Goal: Information Seeking & Learning: Learn about a topic

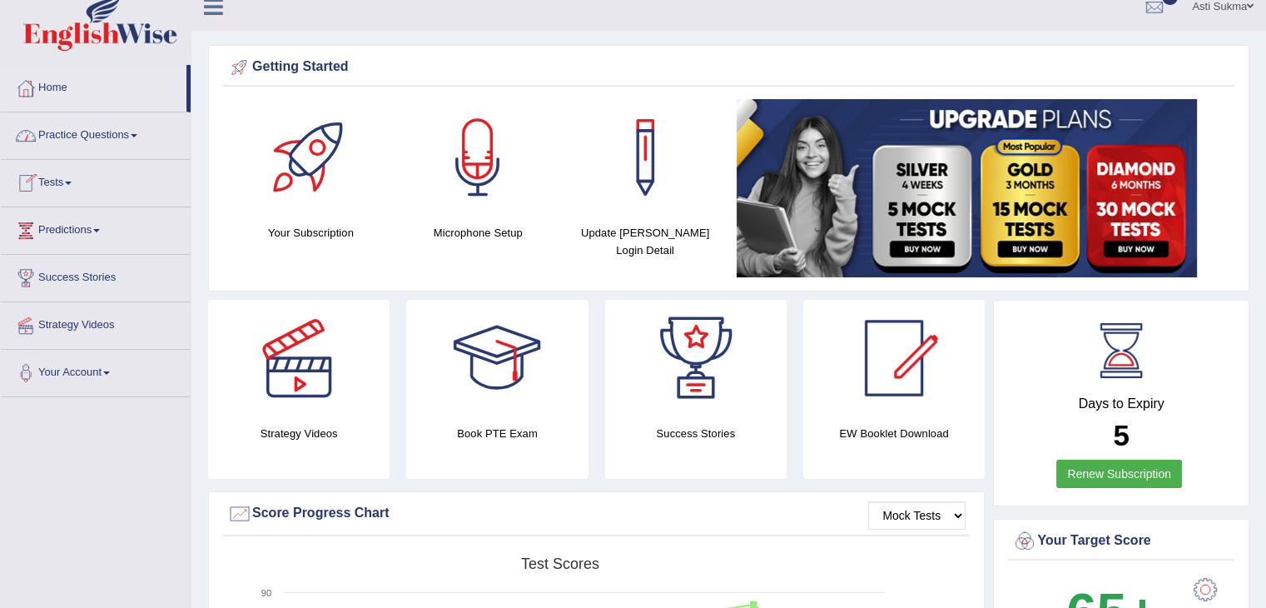
drag, startPoint x: 0, startPoint y: 0, endPoint x: 75, endPoint y: 87, distance: 115.1
click at [75, 87] on link "Home" at bounding box center [94, 86] width 186 height 42
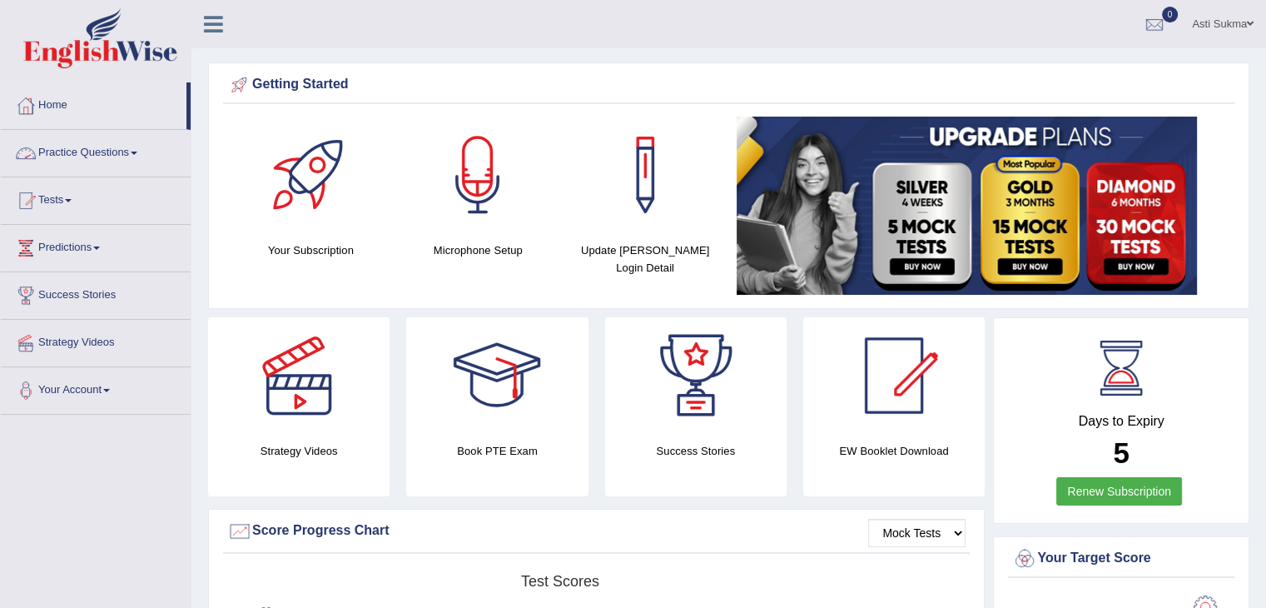
click at [62, 160] on link "Practice Questions" at bounding box center [96, 151] width 190 height 42
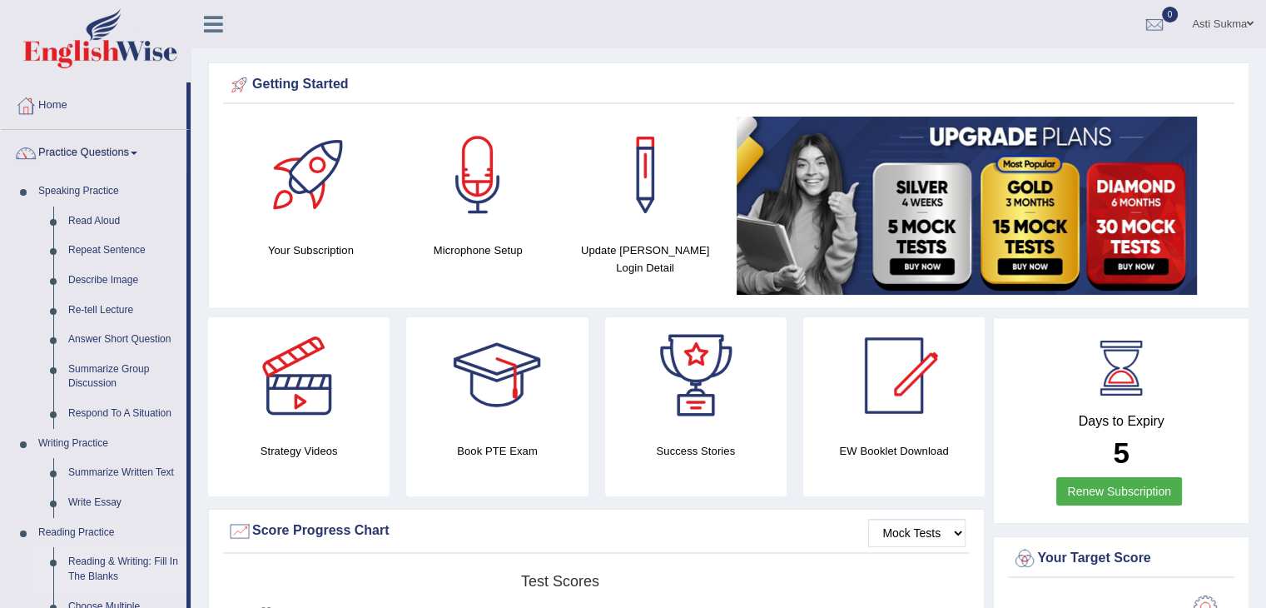
click at [127, 560] on link "Reading & Writing: Fill In The Blanks" at bounding box center [124, 569] width 126 height 44
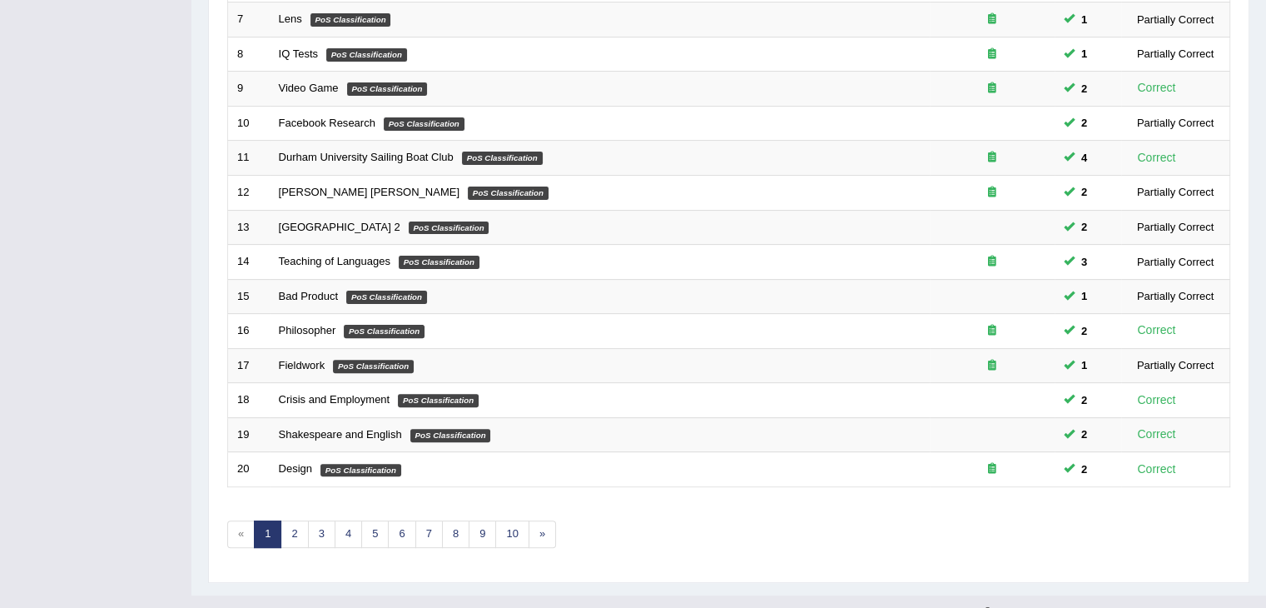
scroll to position [490, 0]
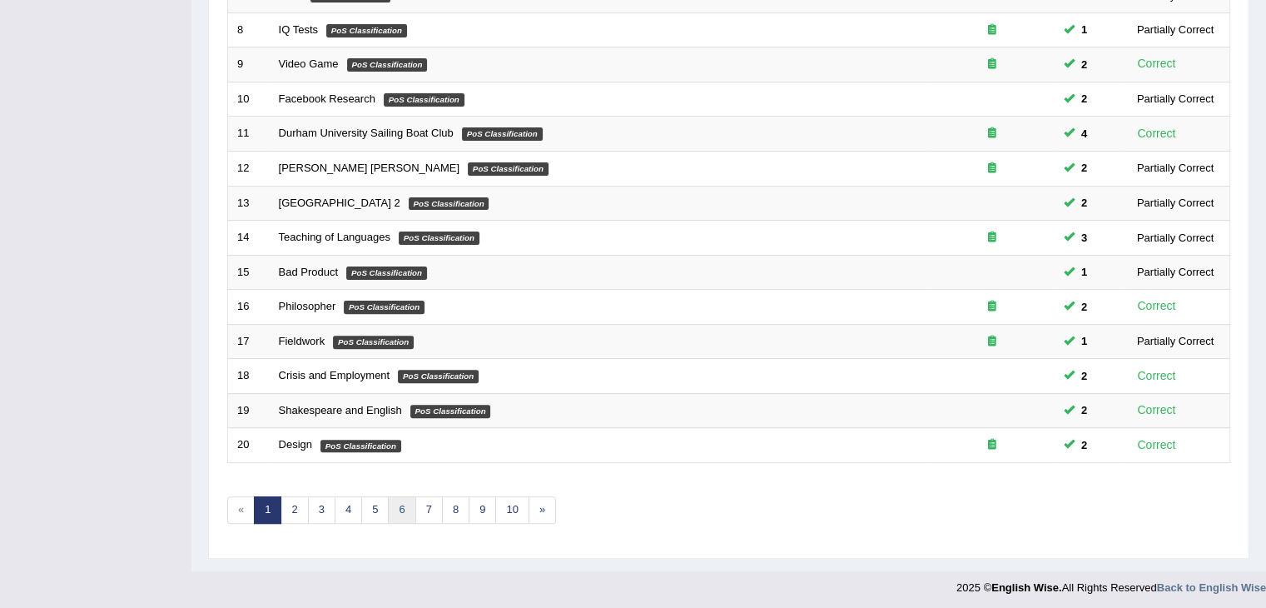
click at [396, 507] on link "6" at bounding box center [401, 509] width 27 height 27
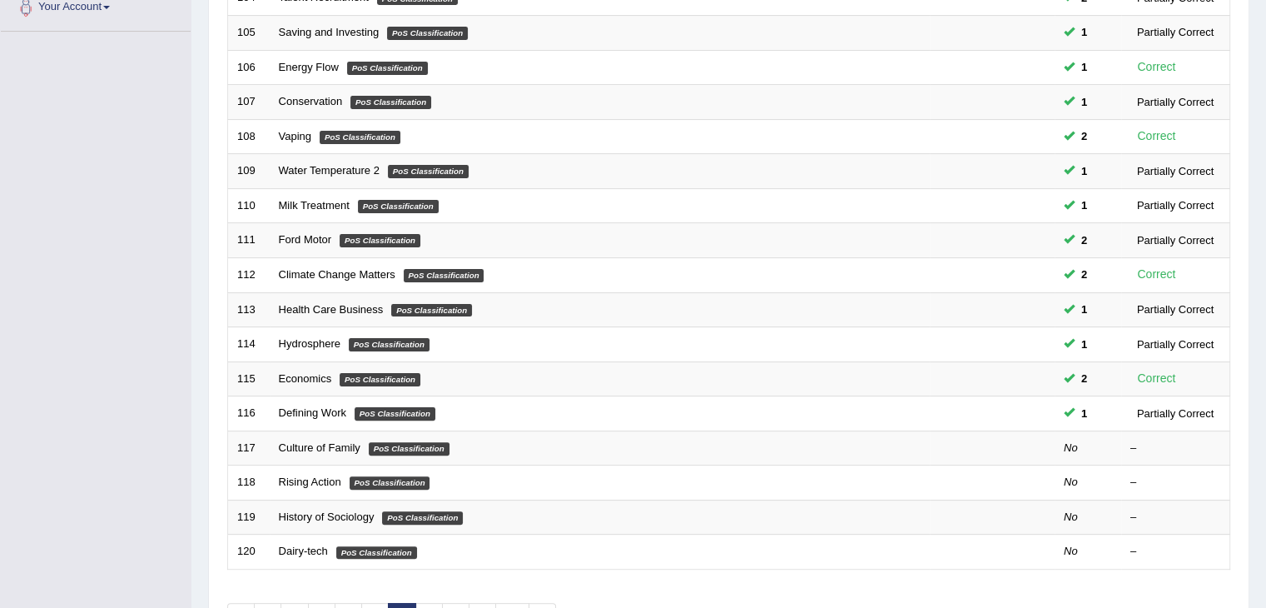
scroll to position [490, 0]
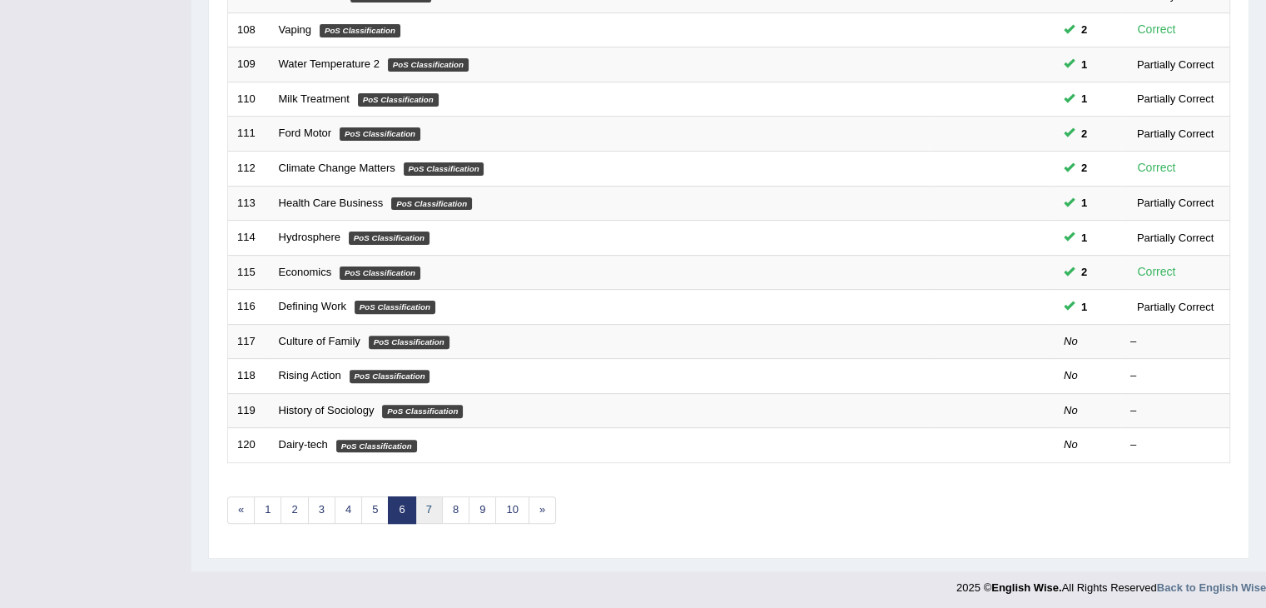
click at [437, 505] on link "7" at bounding box center [428, 509] width 27 height 27
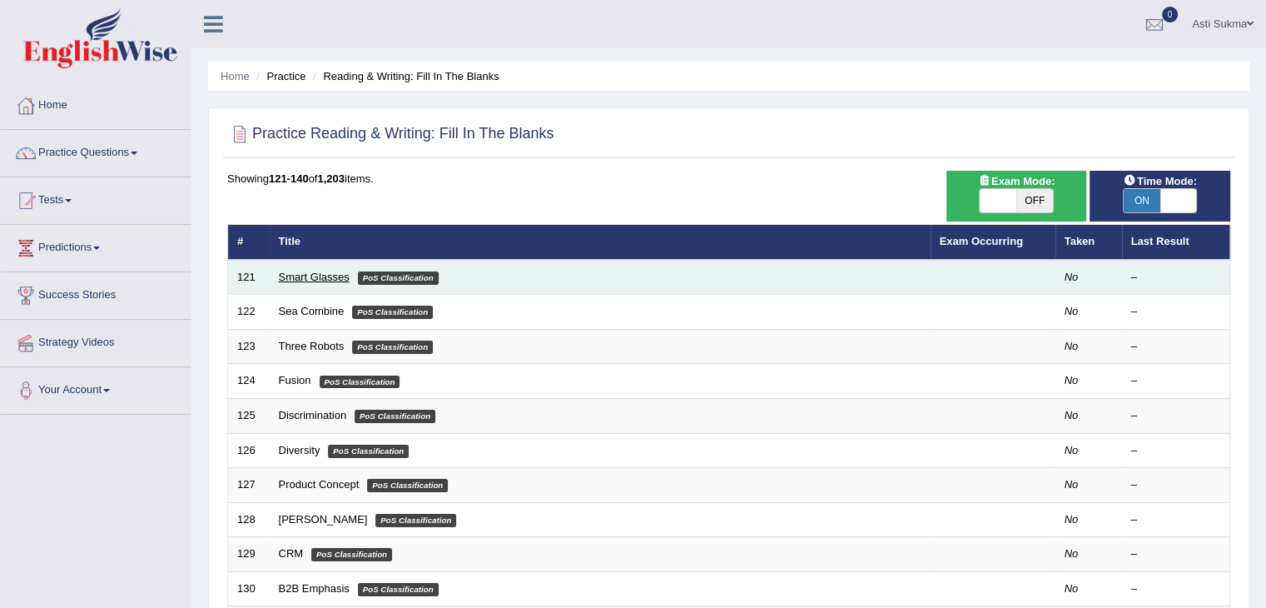
click at [300, 277] on link "Smart Glasses" at bounding box center [314, 277] width 71 height 12
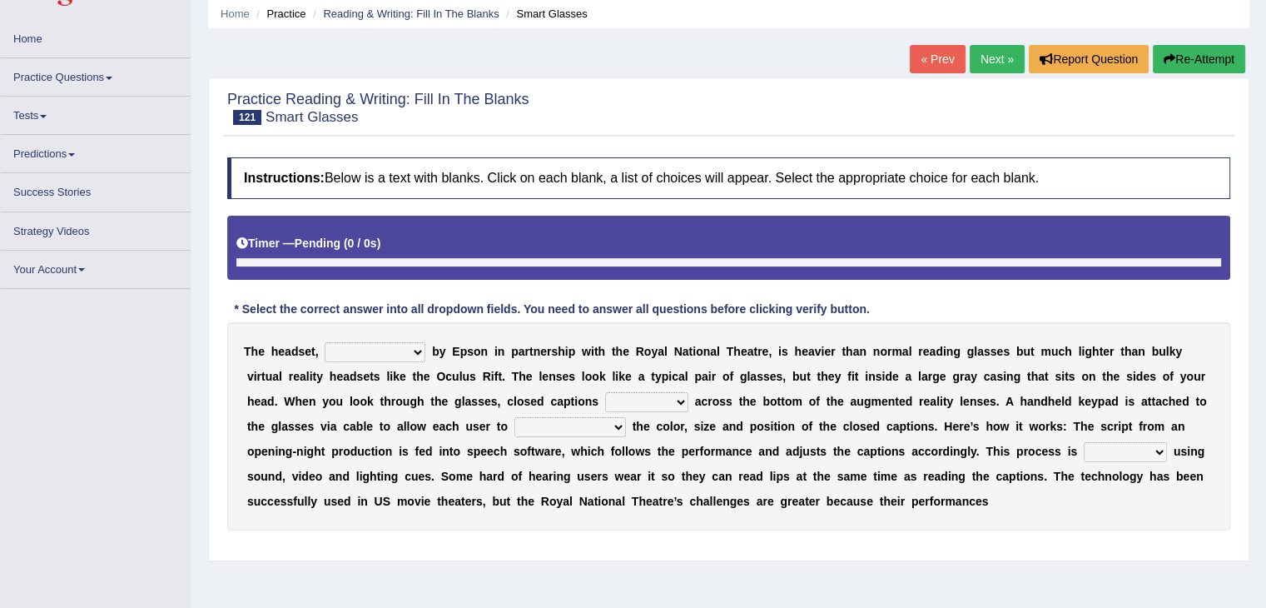
scroll to position [147, 0]
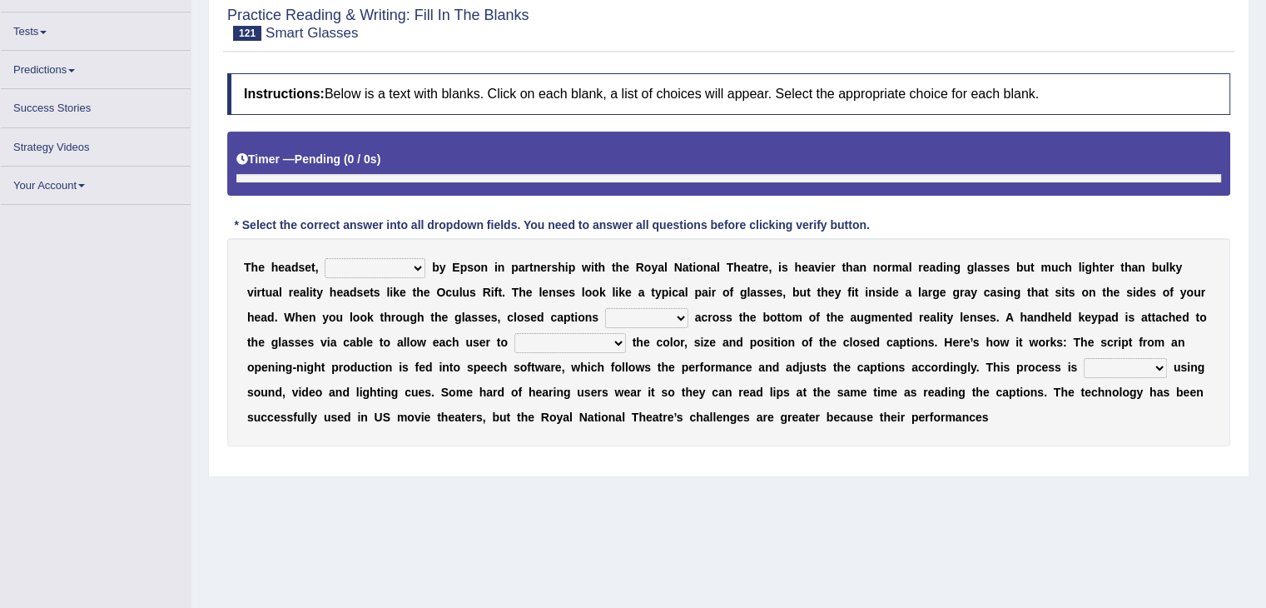
click at [401, 267] on select "expended suspended manufactured criticized" at bounding box center [375, 268] width 101 height 20
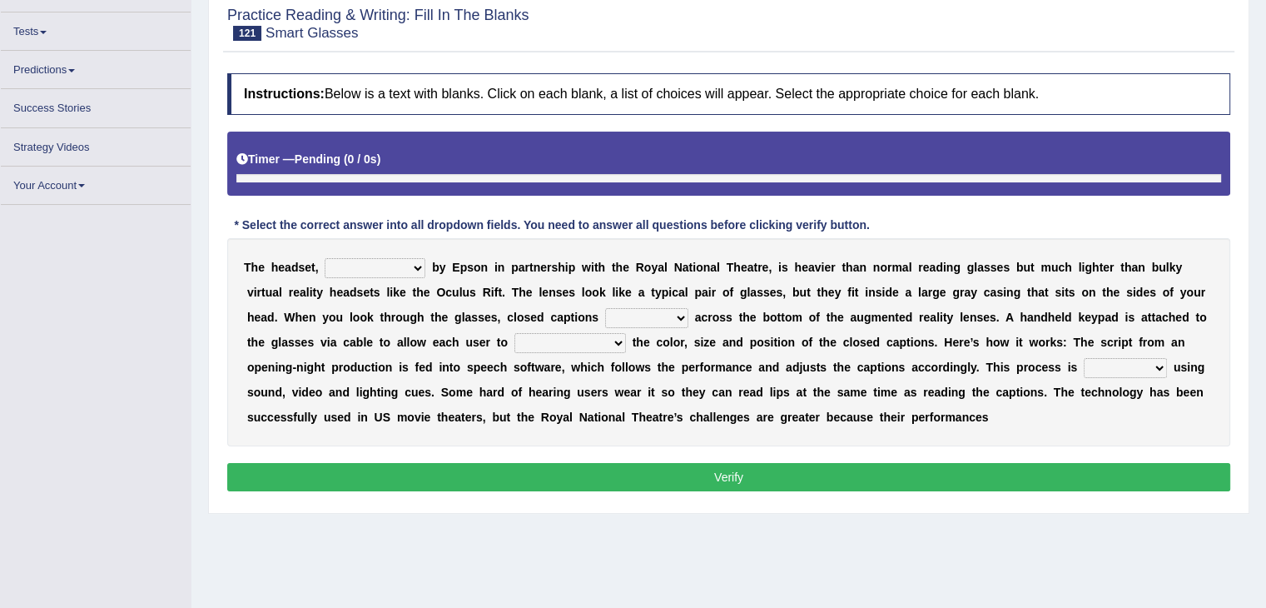
scroll to position [157, 0]
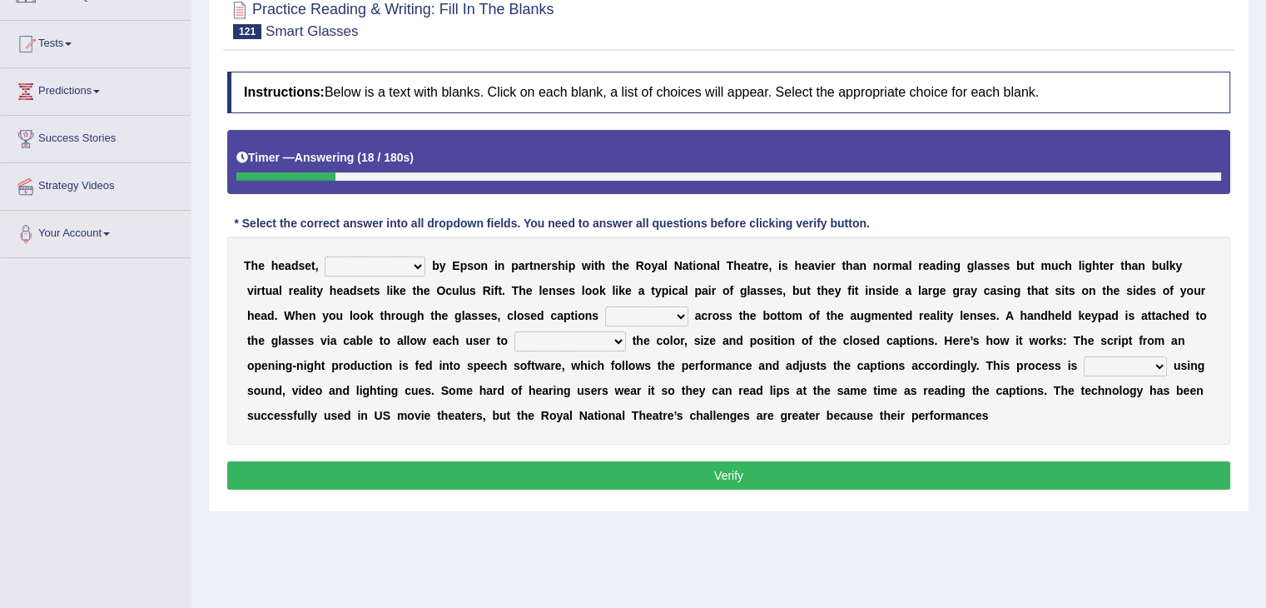
select select "manufactured"
click at [325, 256] on select "expended suspended manufactured criticized" at bounding box center [375, 266] width 101 height 20
click at [657, 316] on select "process scroll come project" at bounding box center [646, 316] width 83 height 20
select select "come"
click at [605, 306] on select "process scroll come project" at bounding box center [646, 316] width 83 height 20
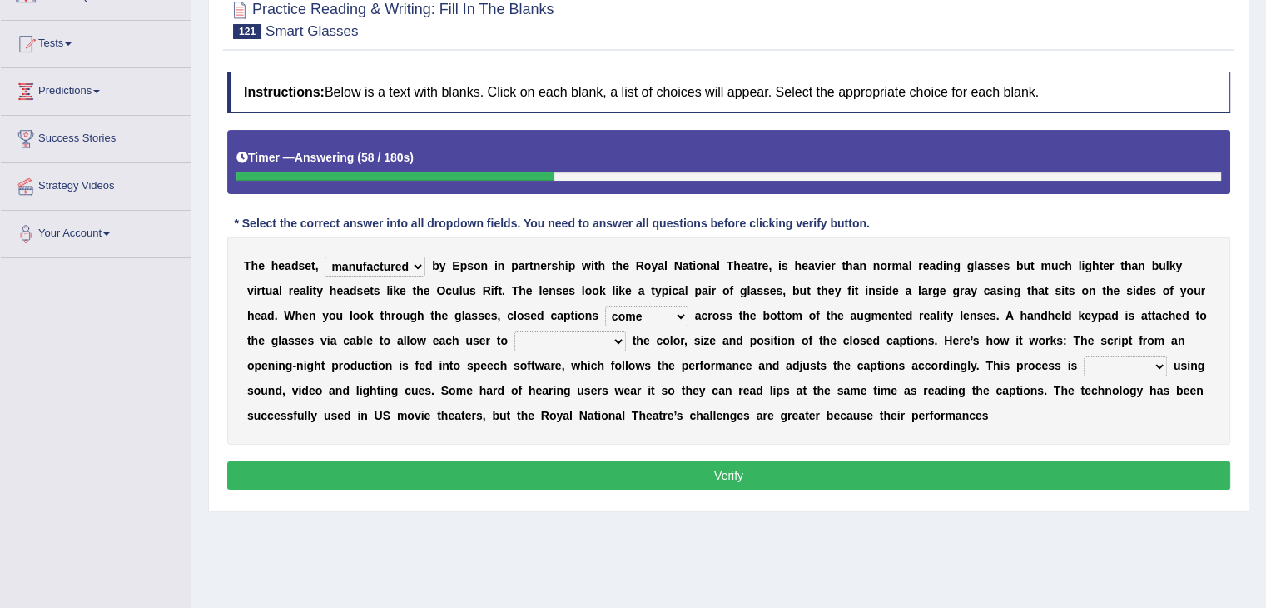
click at [575, 337] on select "capitalize particularize customize conventionalize" at bounding box center [571, 341] width 112 height 20
select select "customize"
click at [515, 331] on select "capitalize particularize customize conventionalize" at bounding box center [571, 341] width 112 height 20
click at [408, 257] on select "expended suspended manufactured criticized" at bounding box center [375, 266] width 101 height 20
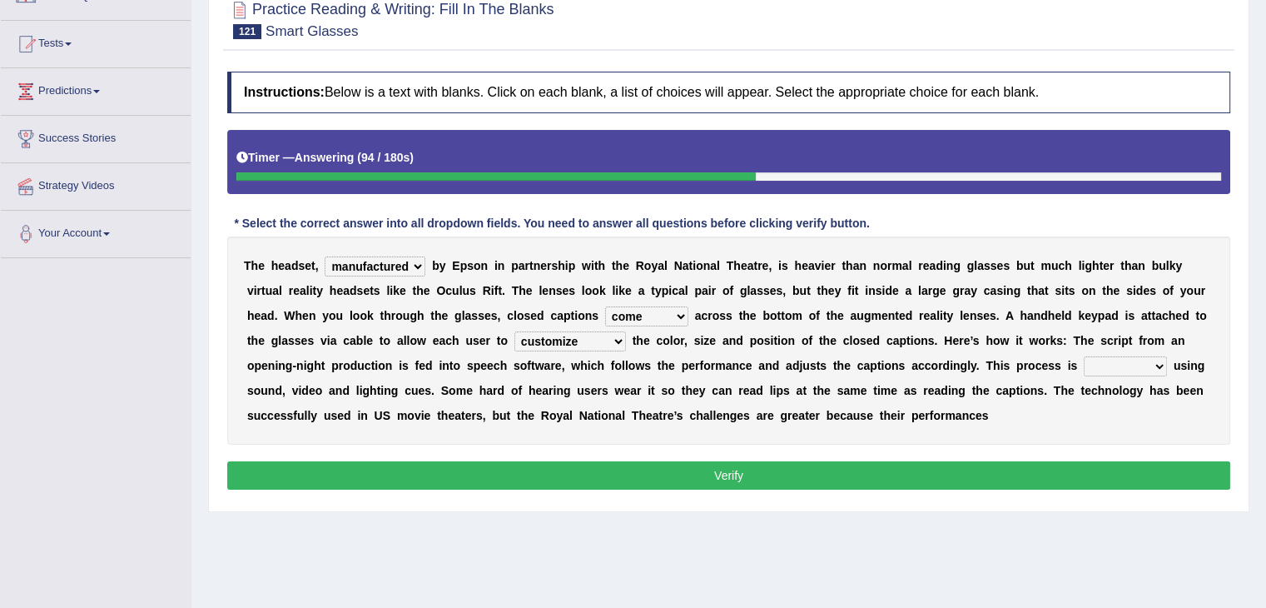
click at [390, 256] on select "expended suspended manufactured criticized" at bounding box center [375, 266] width 101 height 20
click at [1092, 366] on select "confined denied refined defined" at bounding box center [1125, 366] width 83 height 20
click at [659, 314] on select "process scroll come project" at bounding box center [646, 316] width 83 height 20
select select "process"
click at [605, 306] on select "process scroll come project" at bounding box center [646, 316] width 83 height 20
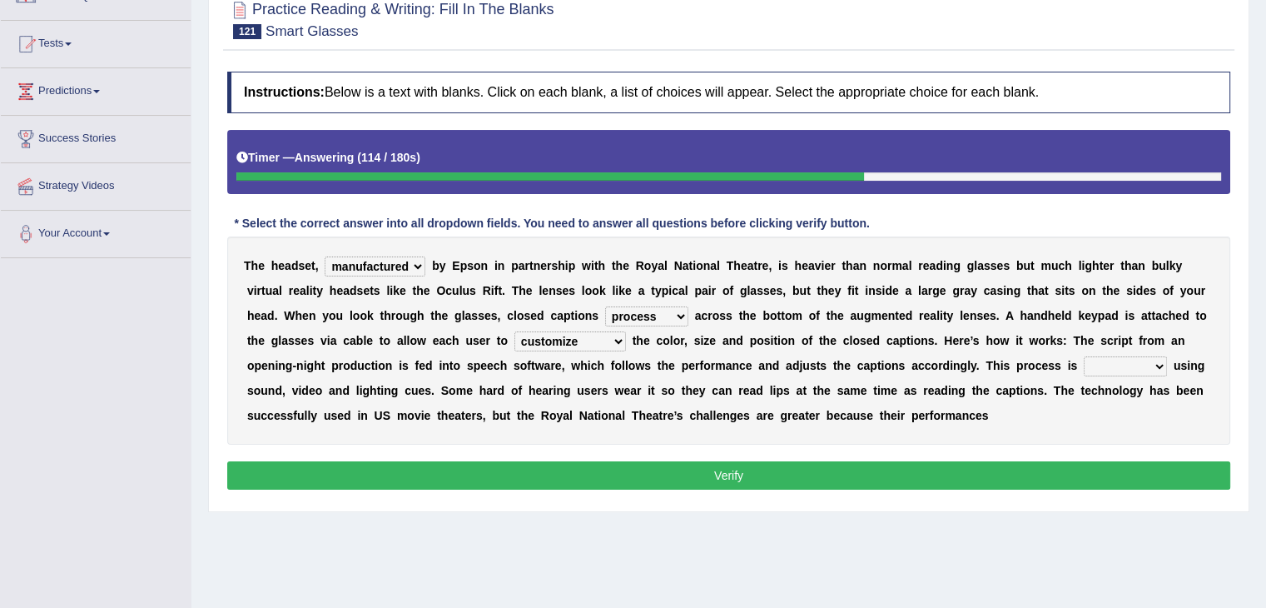
click at [1107, 361] on select "confined denied refined defined" at bounding box center [1125, 366] width 83 height 20
select select "defined"
click at [1084, 356] on select "confined denied refined defined" at bounding box center [1125, 366] width 83 height 20
click at [399, 264] on select "expended suspended manufactured criticized" at bounding box center [375, 266] width 101 height 20
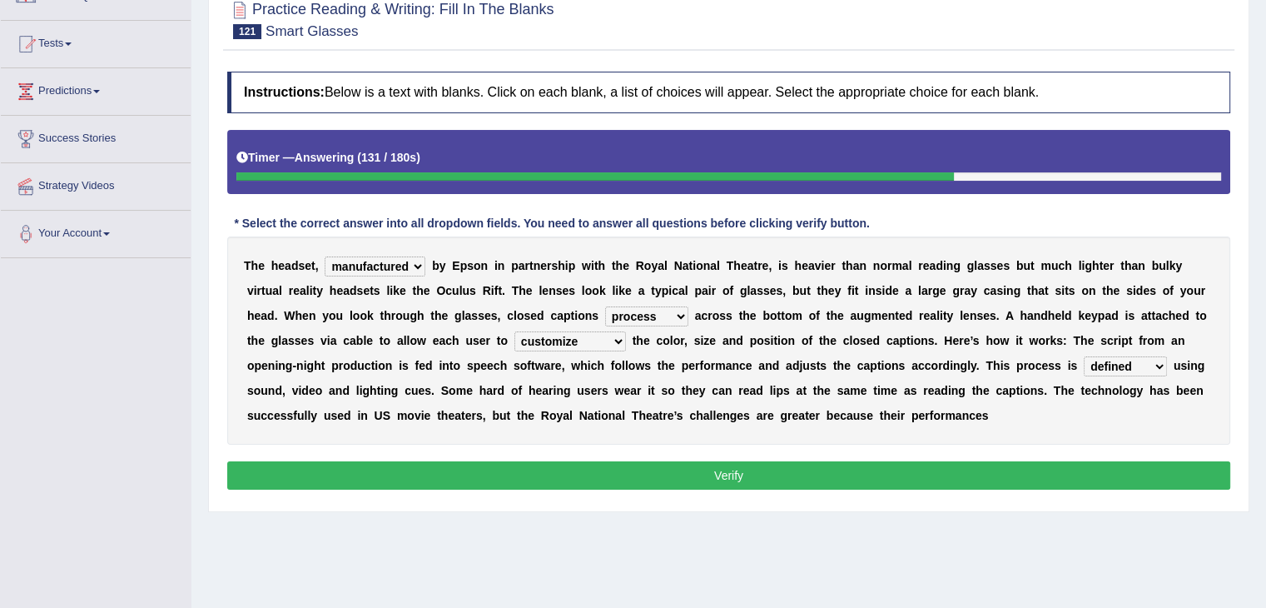
click at [575, 471] on button "Verify" at bounding box center [728, 475] width 1003 height 28
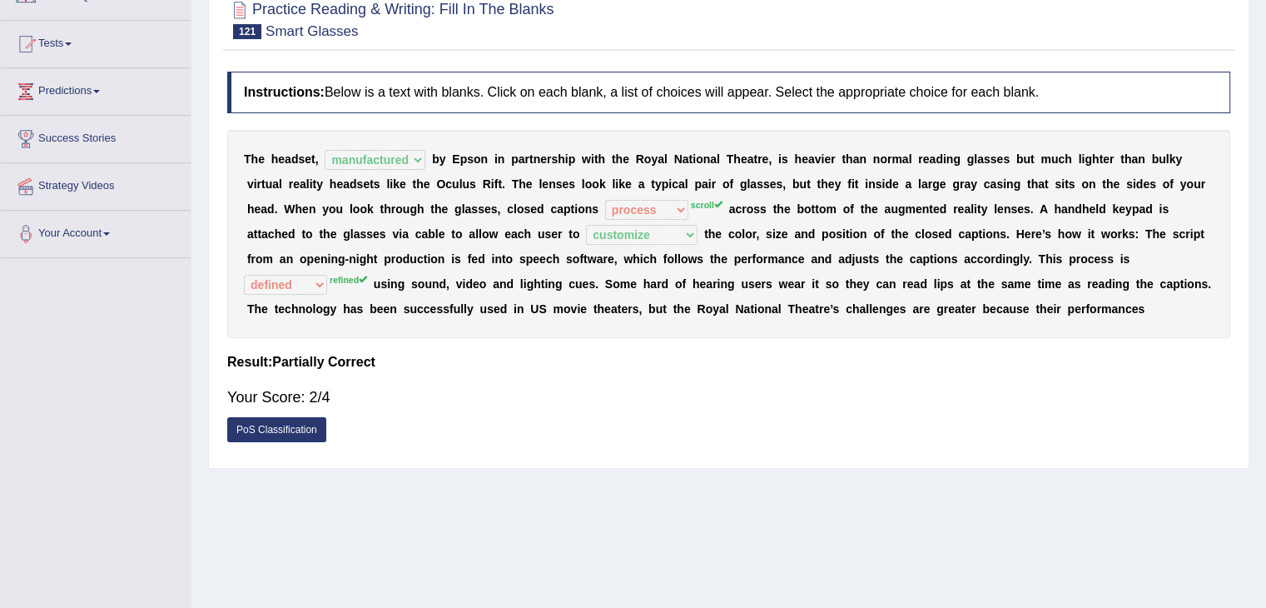
click at [29, 486] on div "Toggle navigation Home Practice Questions Speaking Practice Read Aloud Repeat S…" at bounding box center [633, 276] width 1266 height 866
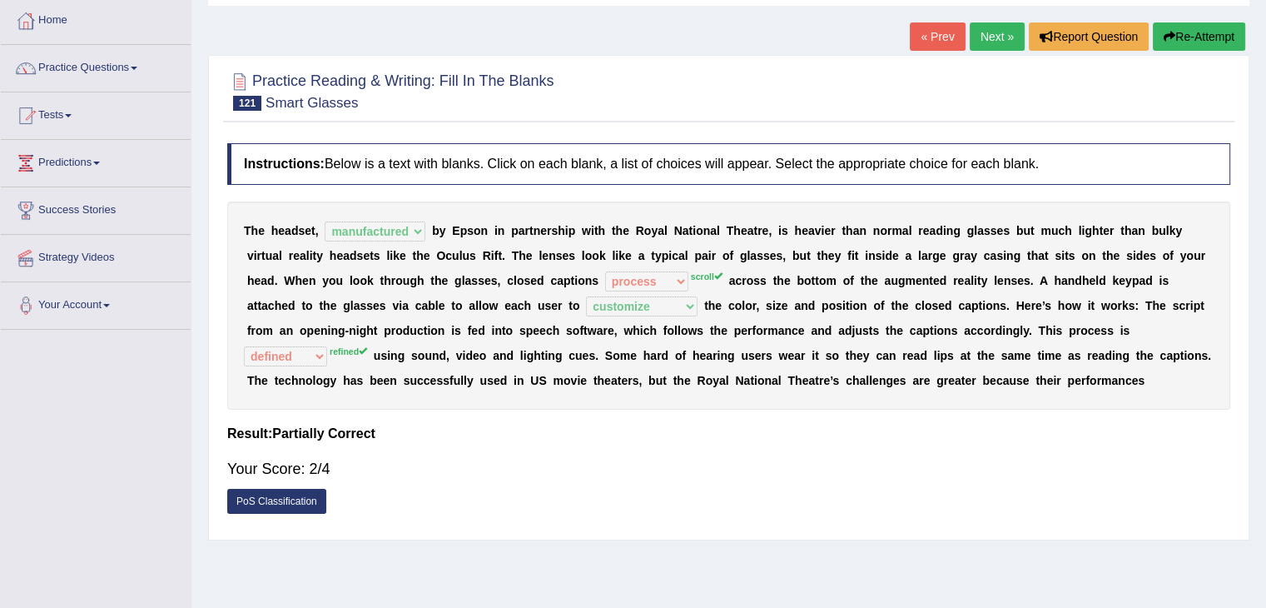
scroll to position [81, 0]
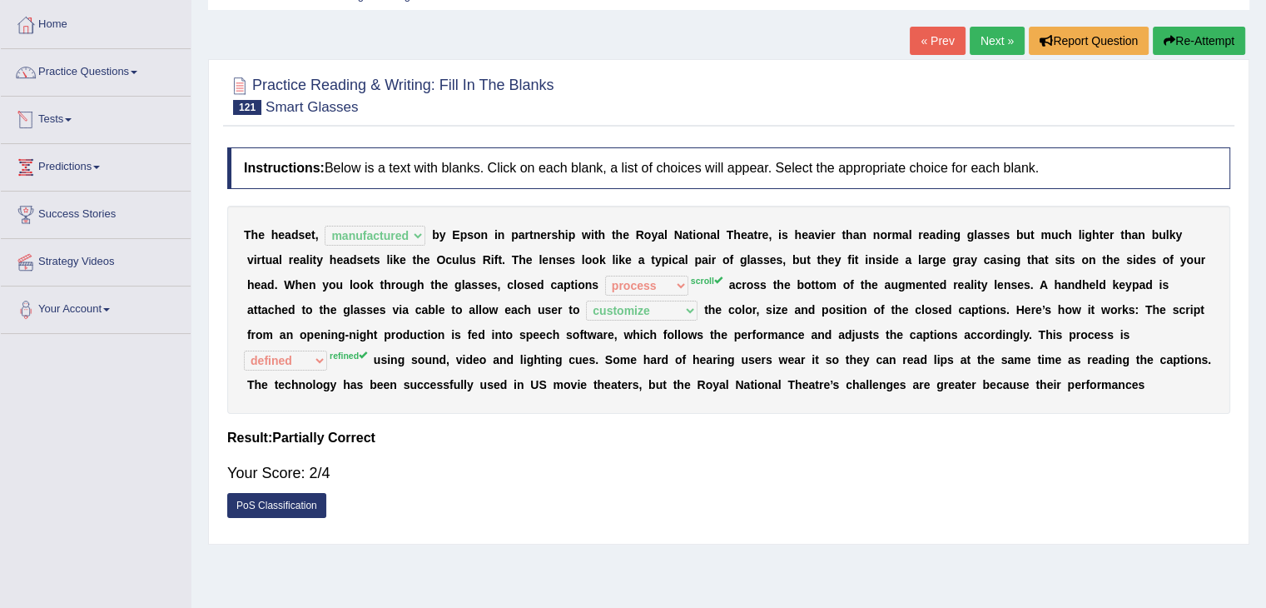
click at [78, 127] on link "Tests" at bounding box center [96, 118] width 190 height 42
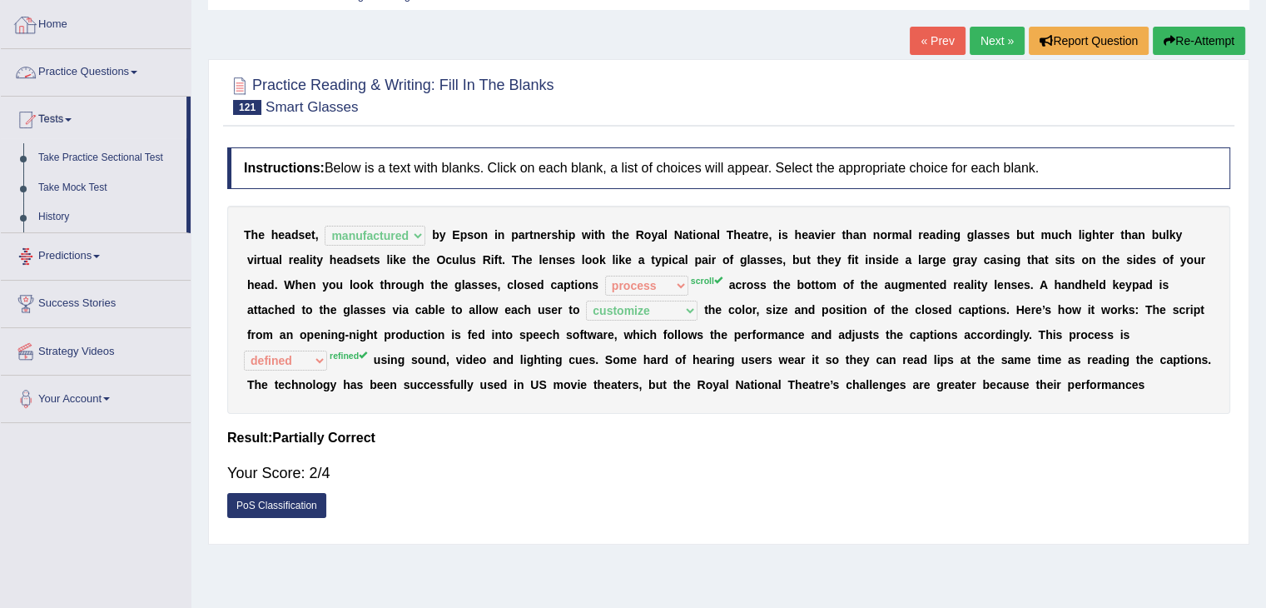
click at [82, 63] on link "Practice Questions" at bounding box center [96, 70] width 190 height 42
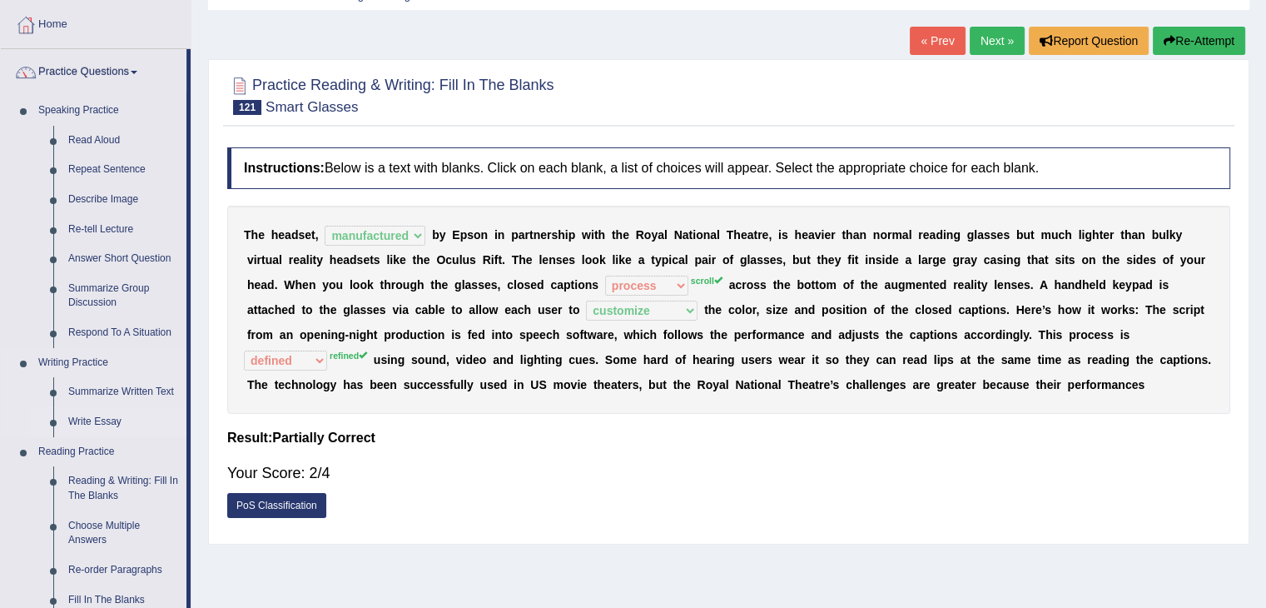
click at [98, 424] on link "Write Essay" at bounding box center [124, 422] width 126 height 30
